Goal: Information Seeking & Learning: Learn about a topic

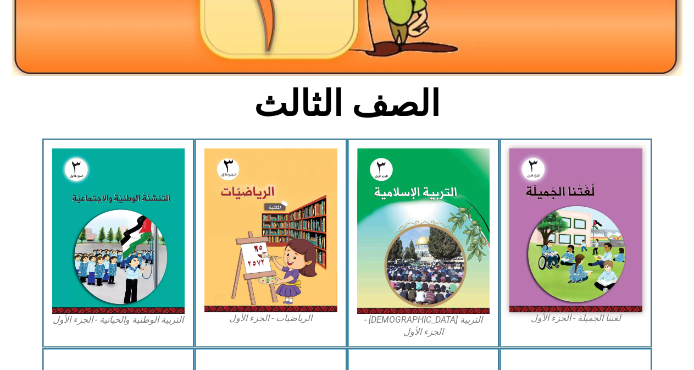
scroll to position [256, 0]
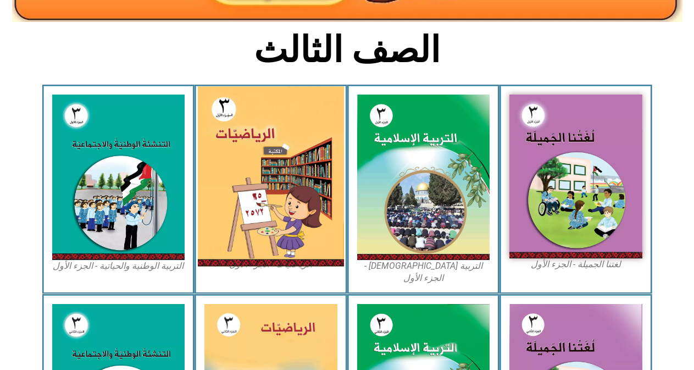
click at [263, 187] on img at bounding box center [271, 176] width 146 height 180
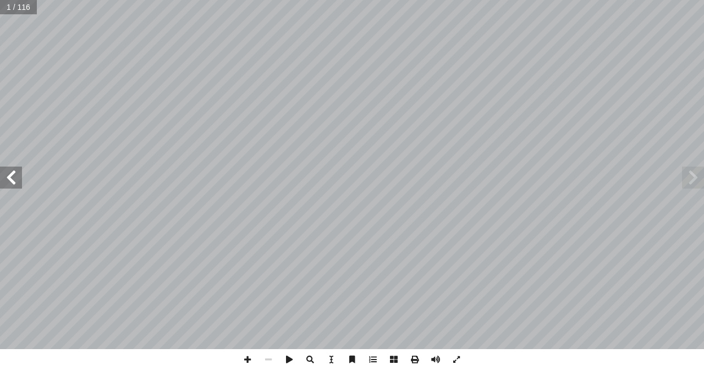
click at [18, 179] on span at bounding box center [11, 178] width 22 height 22
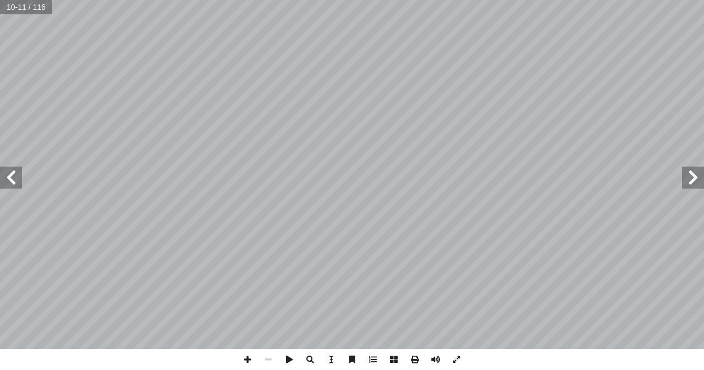
click at [9, 181] on span at bounding box center [11, 178] width 22 height 22
click at [14, 176] on span at bounding box center [11, 178] width 22 height 22
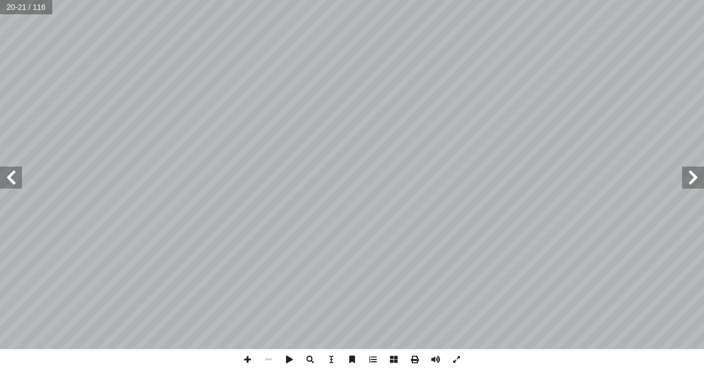
click at [14, 176] on span at bounding box center [11, 178] width 22 height 22
click at [692, 182] on span at bounding box center [693, 178] width 22 height 22
click at [252, 364] on span at bounding box center [247, 359] width 21 height 21
click at [14, 182] on span at bounding box center [11, 178] width 22 height 22
